Goal: Transaction & Acquisition: Purchase product/service

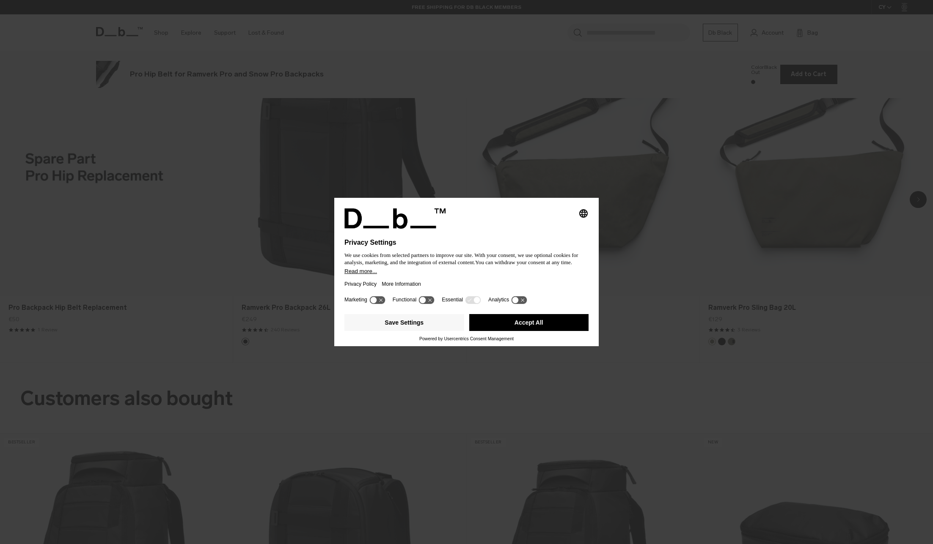
scroll to position [1089, 0]
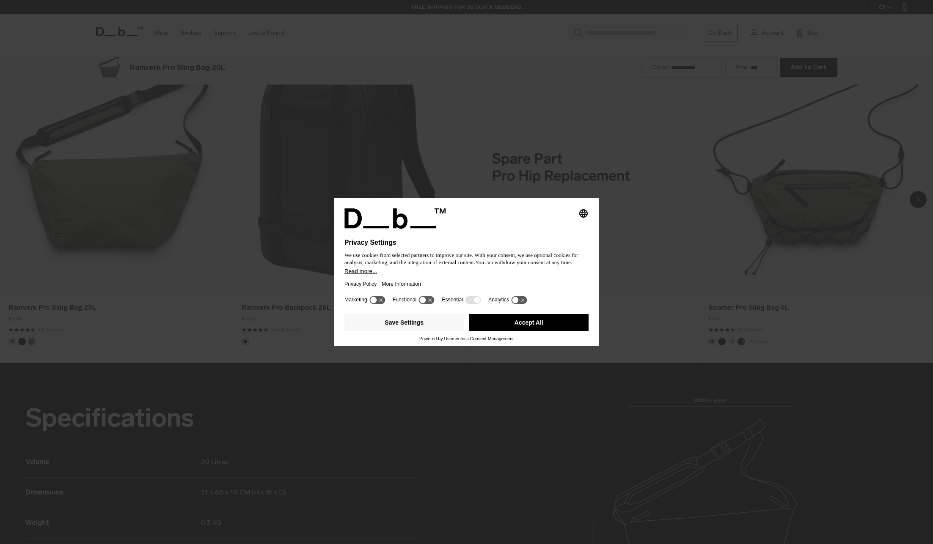
scroll to position [1089, 0]
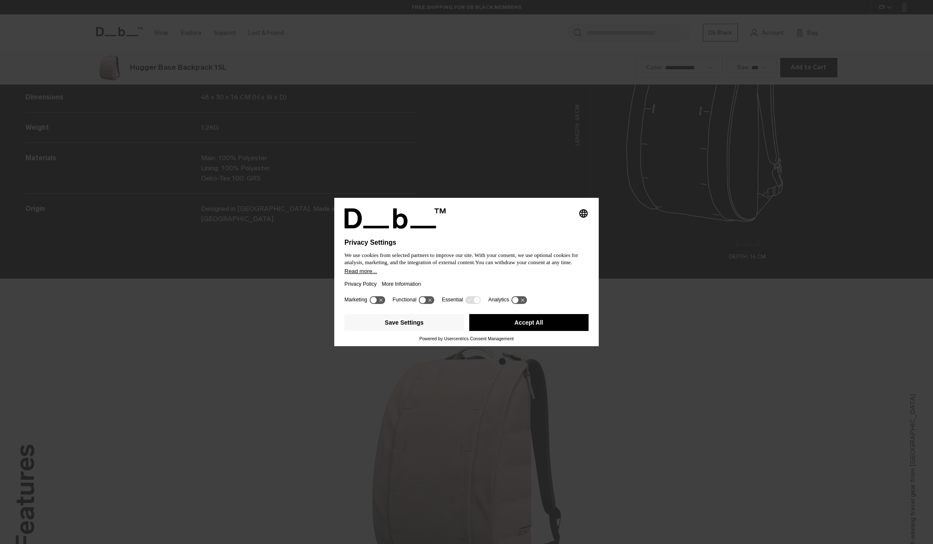
scroll to position [1089, 0]
